Goal: Ask a question

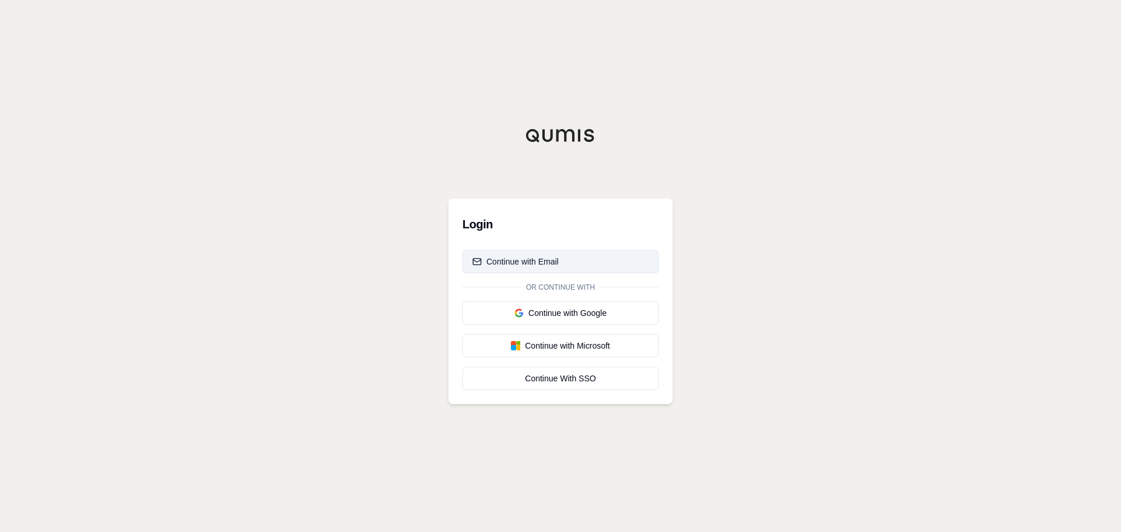
click at [550, 254] on button "Continue with Email" at bounding box center [560, 261] width 196 height 23
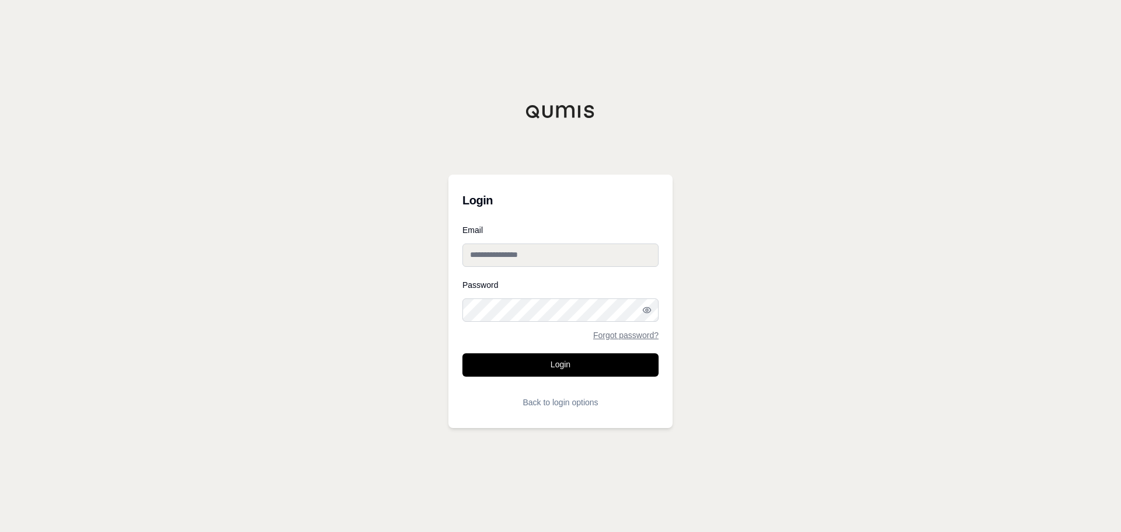
type input "**********"
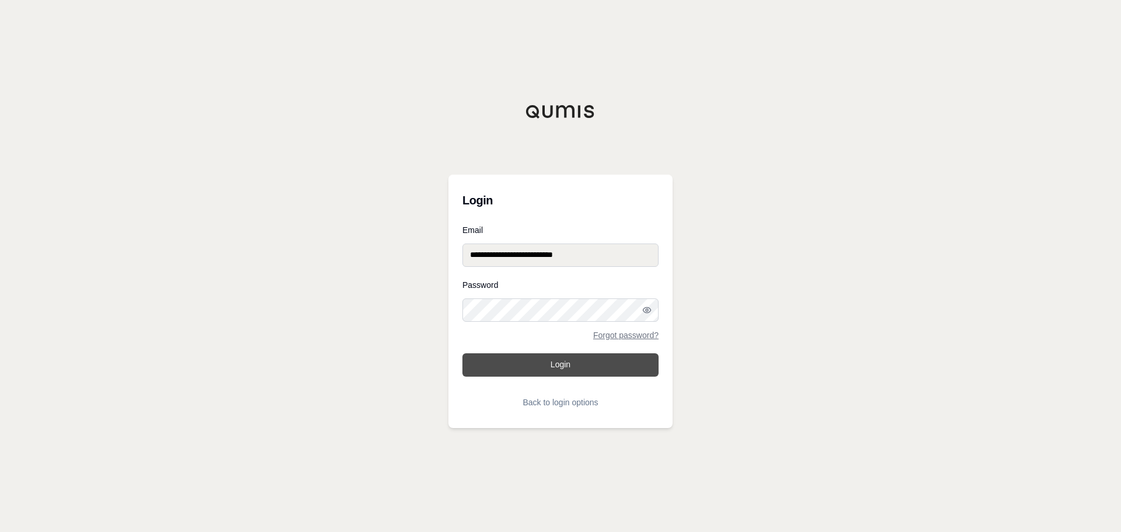
click at [543, 358] on button "Login" at bounding box center [560, 364] width 196 height 23
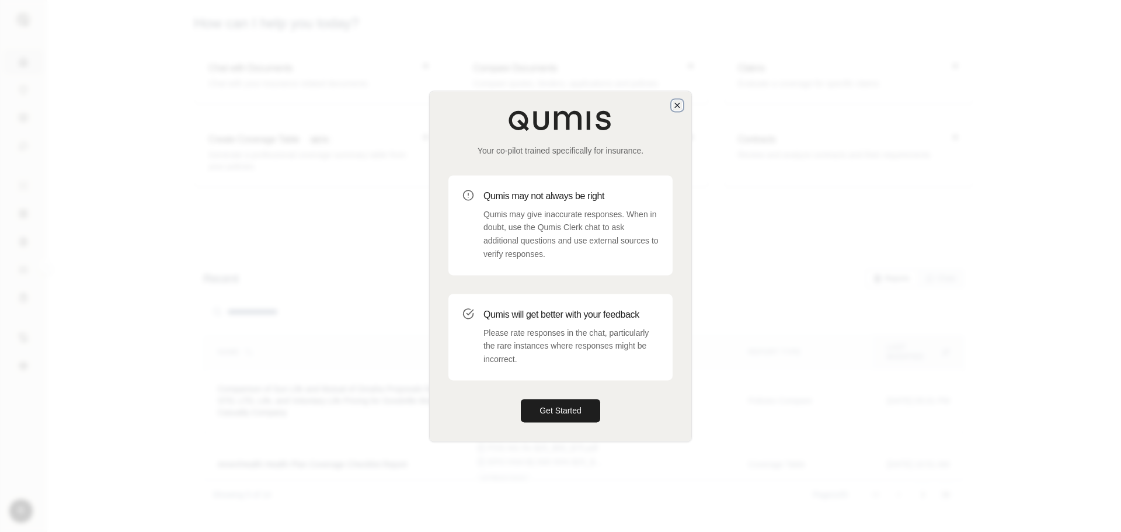
click at [678, 104] on icon "button" at bounding box center [677, 105] width 5 height 5
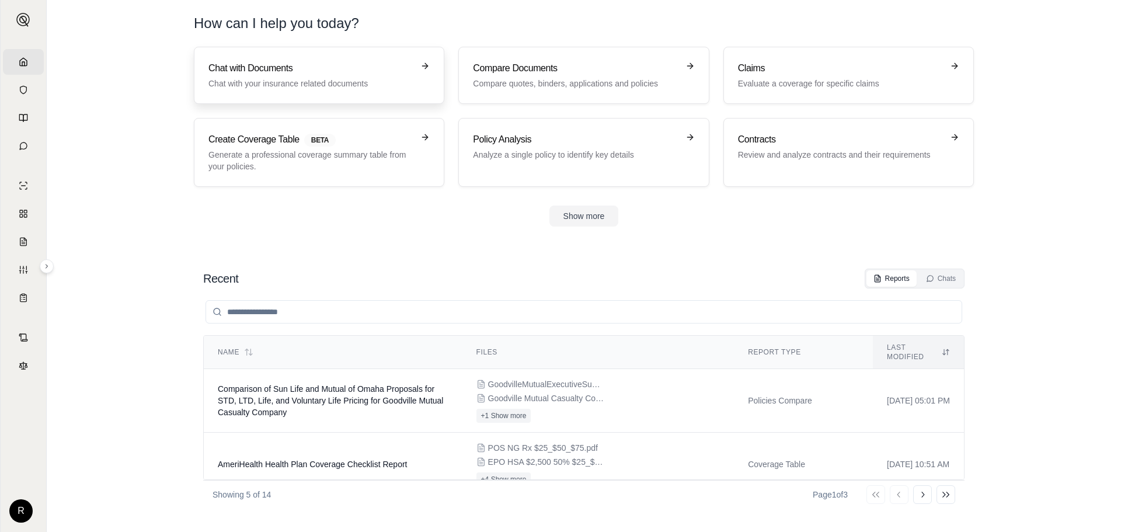
click at [335, 87] on p "Chat with your insurance related documents" at bounding box center [310, 84] width 205 height 12
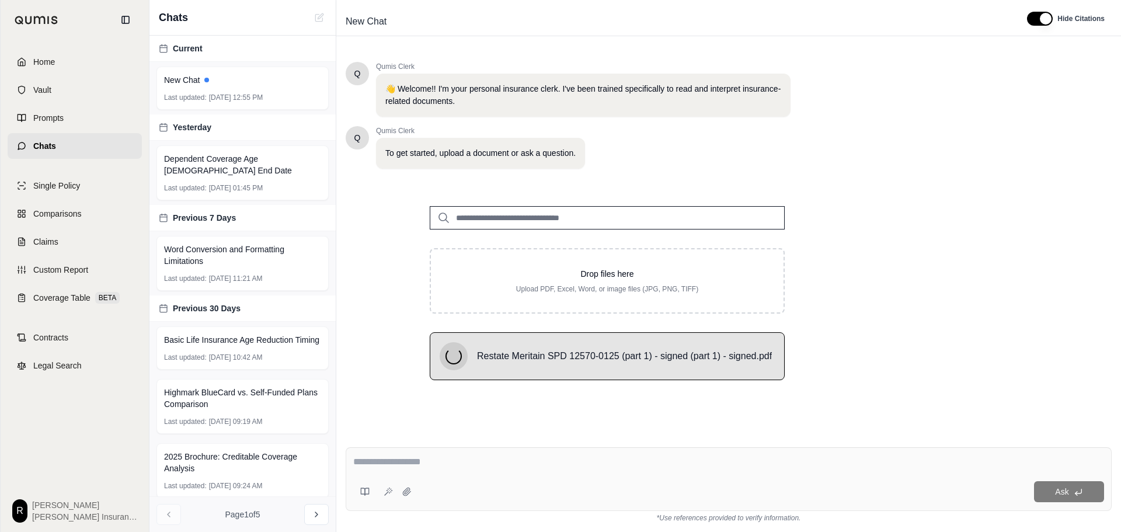
click at [425, 468] on textarea at bounding box center [728, 462] width 751 height 14
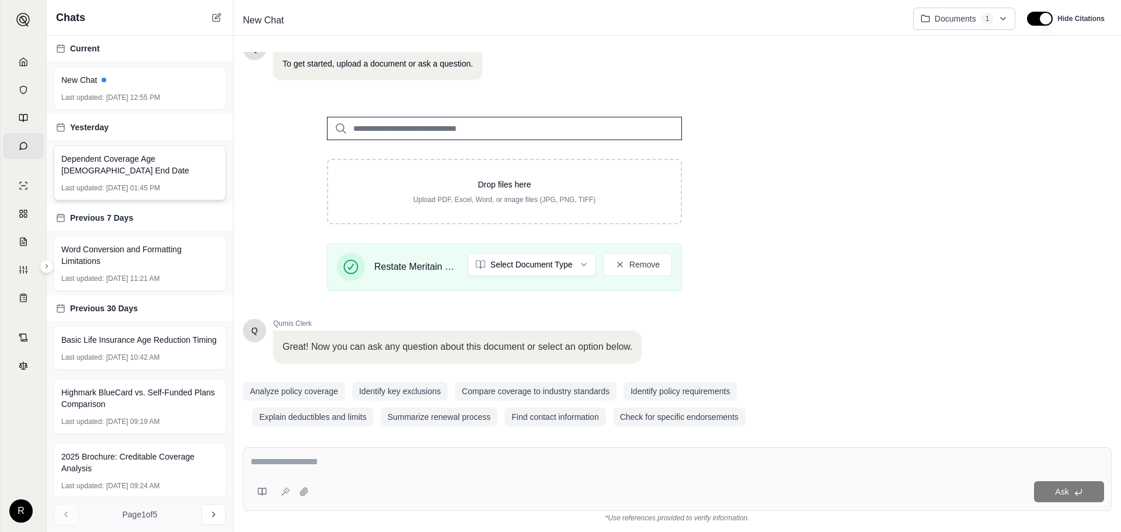
scroll to position [100, 0]
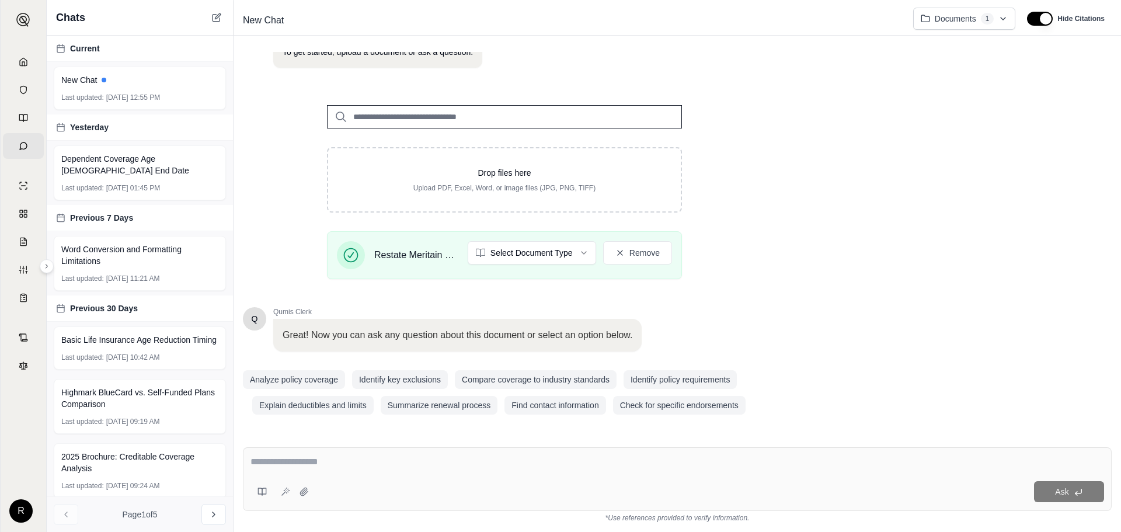
click at [299, 466] on textarea at bounding box center [676, 462] width 853 height 14
type textarea "*"
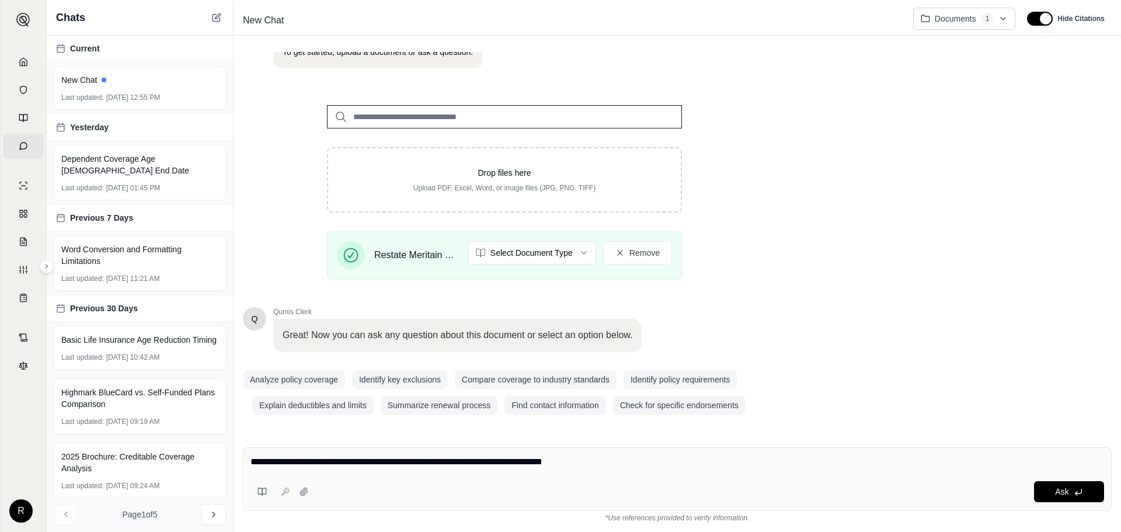
type textarea "**********"
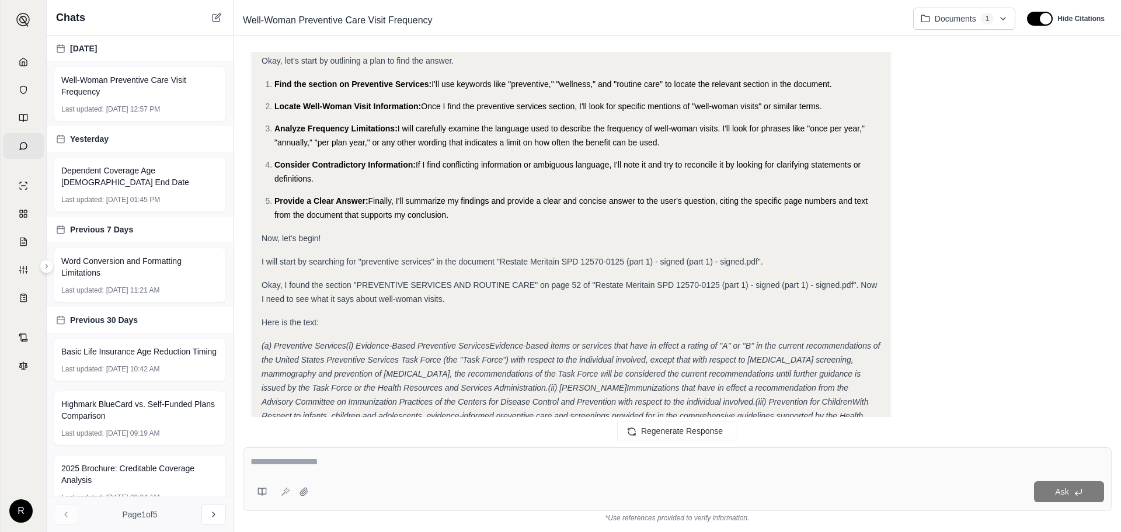
scroll to position [0, 0]
